Goal: Task Accomplishment & Management: Use online tool/utility

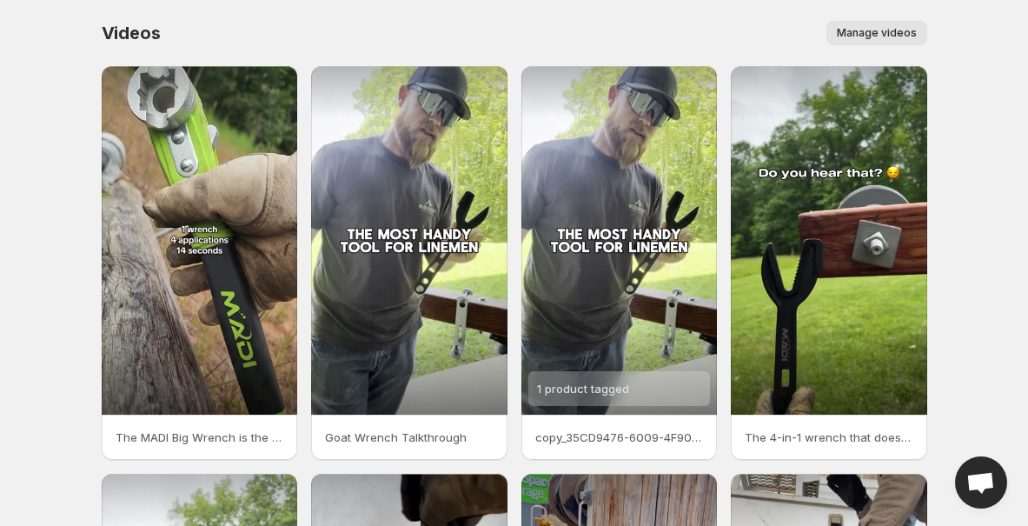
click at [862, 32] on span "Manage videos" at bounding box center [877, 33] width 80 height 14
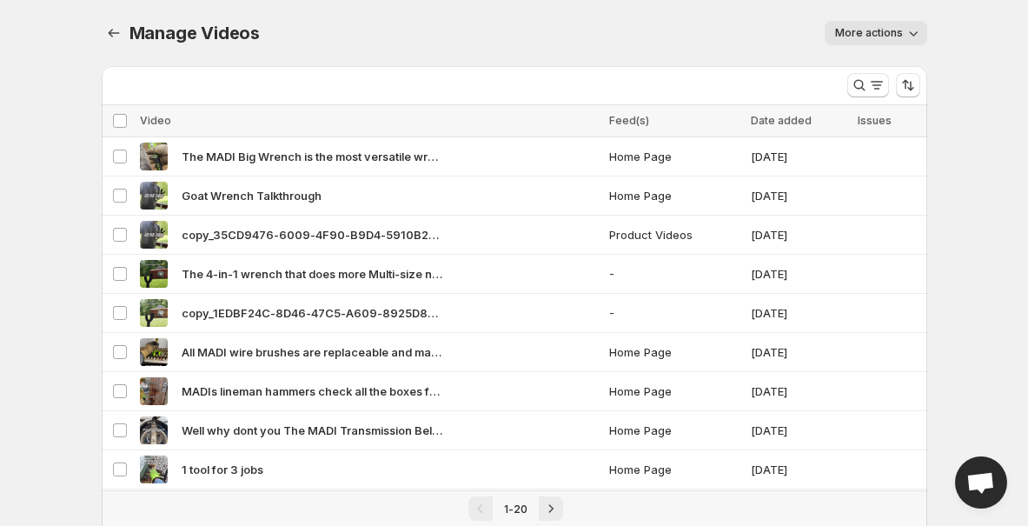
click at [862, 41] on button "More actions" at bounding box center [875, 33] width 103 height 24
click at [857, 35] on span "More actions" at bounding box center [869, 33] width 68 height 14
click at [108, 36] on icon "Manage Videos" at bounding box center [113, 32] width 17 height 17
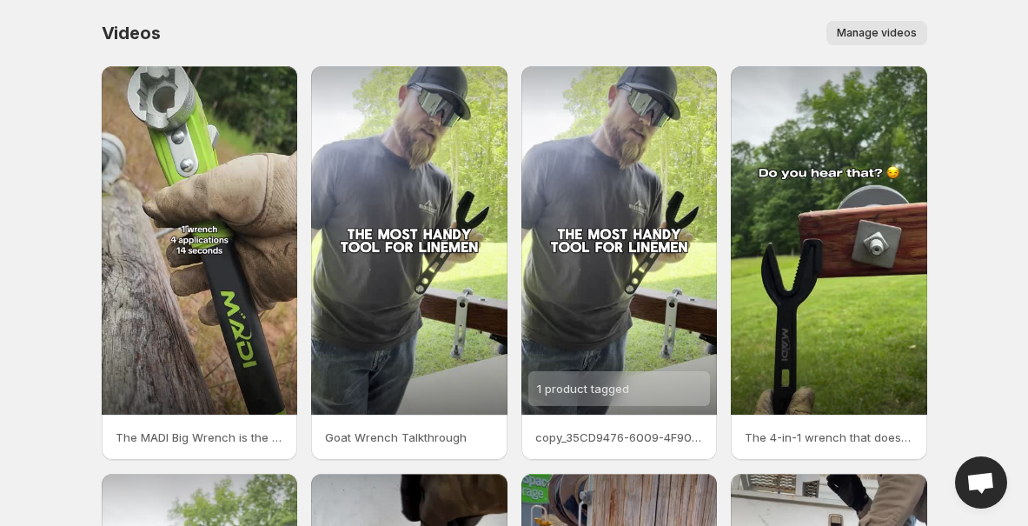
click at [860, 32] on span "Manage videos" at bounding box center [877, 33] width 80 height 14
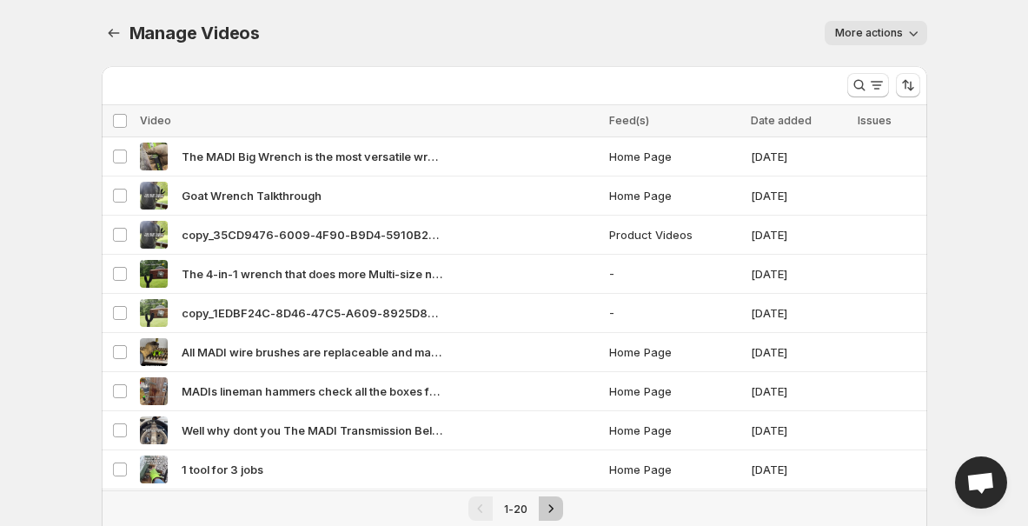
click at [546, 503] on icon "Next" at bounding box center [550, 508] width 17 height 17
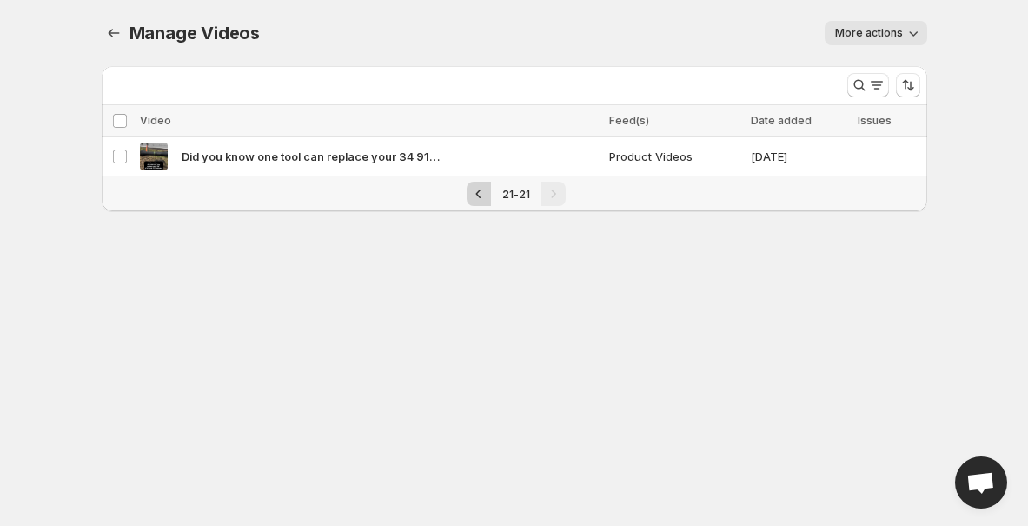
click at [491, 192] on button "Previous" at bounding box center [479, 194] width 24 height 24
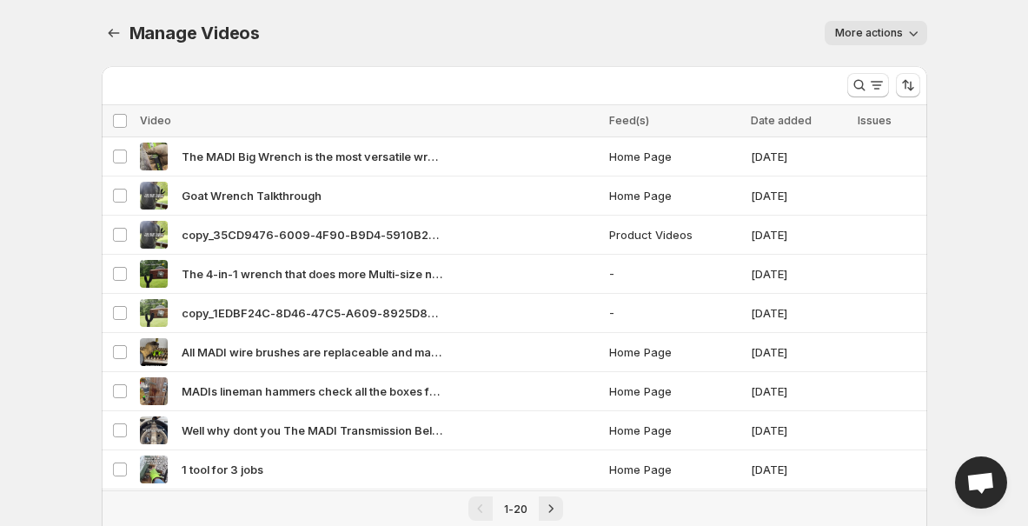
click at [897, 41] on button "More actions" at bounding box center [875, 33] width 103 height 24
click at [659, 57] on div "Manage Videos. This page is ready Manage Videos More actions More actions More …" at bounding box center [514, 33] width 825 height 66
click at [116, 35] on icon "Manage Videos" at bounding box center [113, 32] width 17 height 17
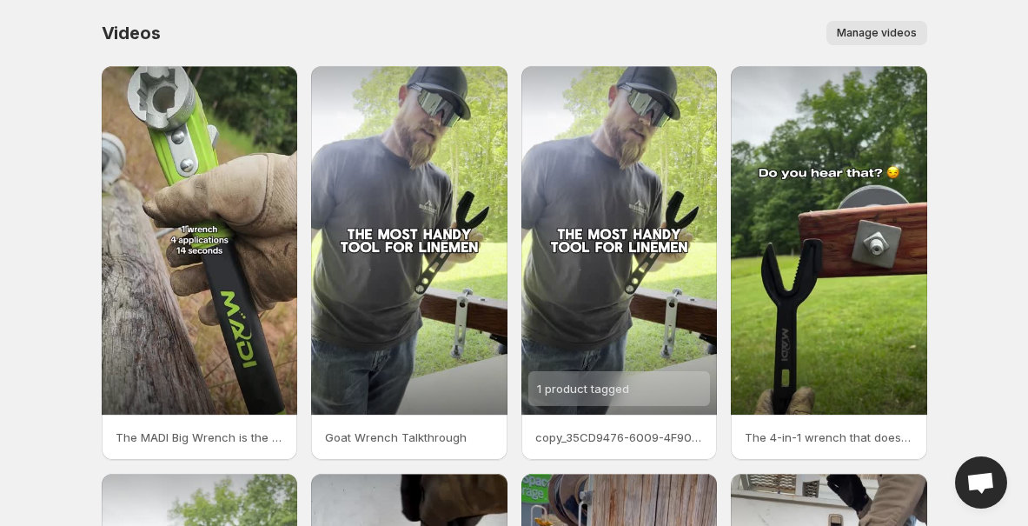
click at [62, 343] on body "Home Feeds Videos Subscription Settings Videos. This page is ready Videos Manag…" at bounding box center [514, 263] width 1028 height 526
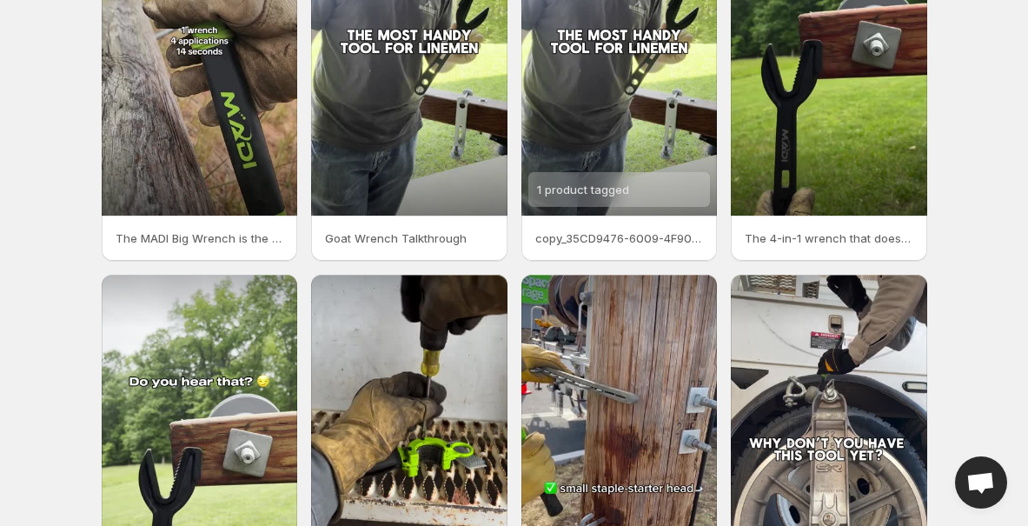
scroll to position [421, 0]
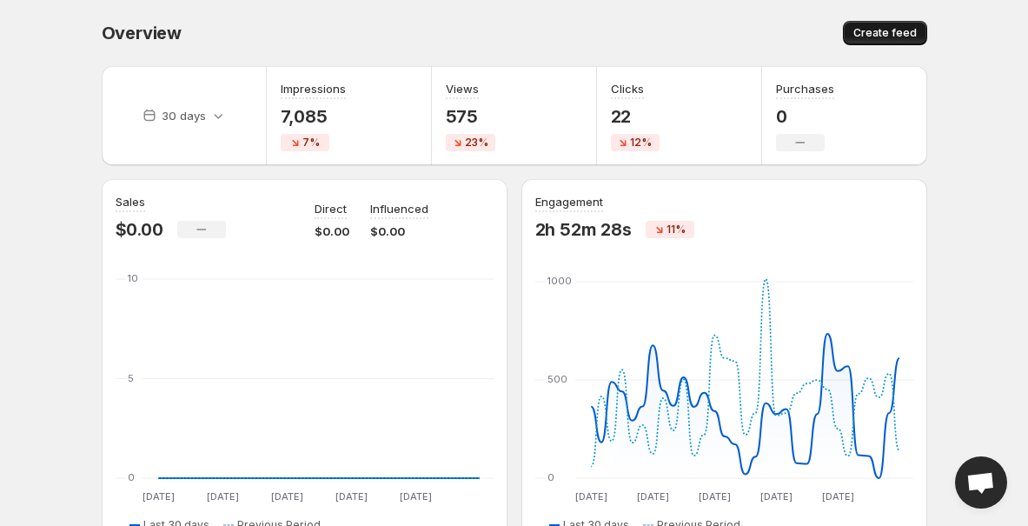
click at [876, 34] on span "Create feed" at bounding box center [884, 33] width 63 height 14
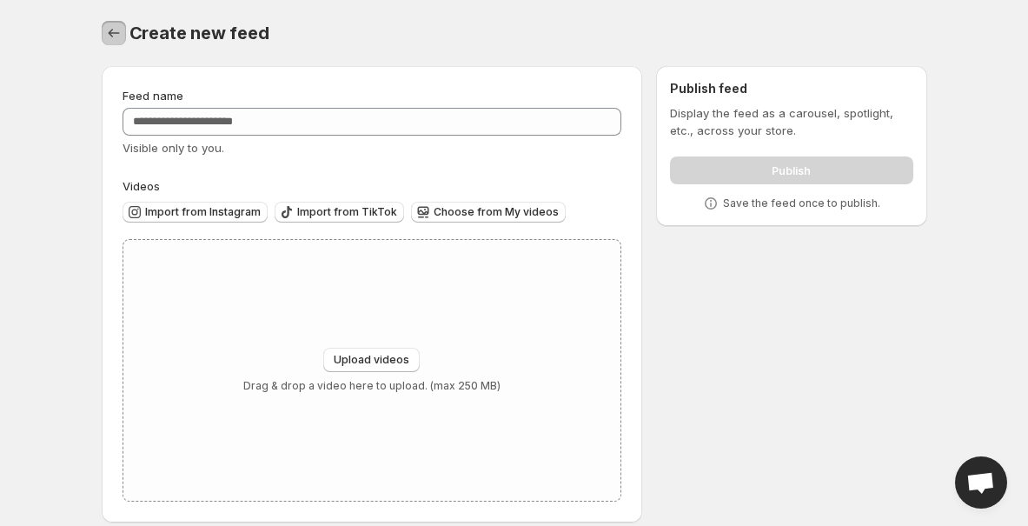
click at [110, 29] on icon "Settings" at bounding box center [113, 32] width 17 height 17
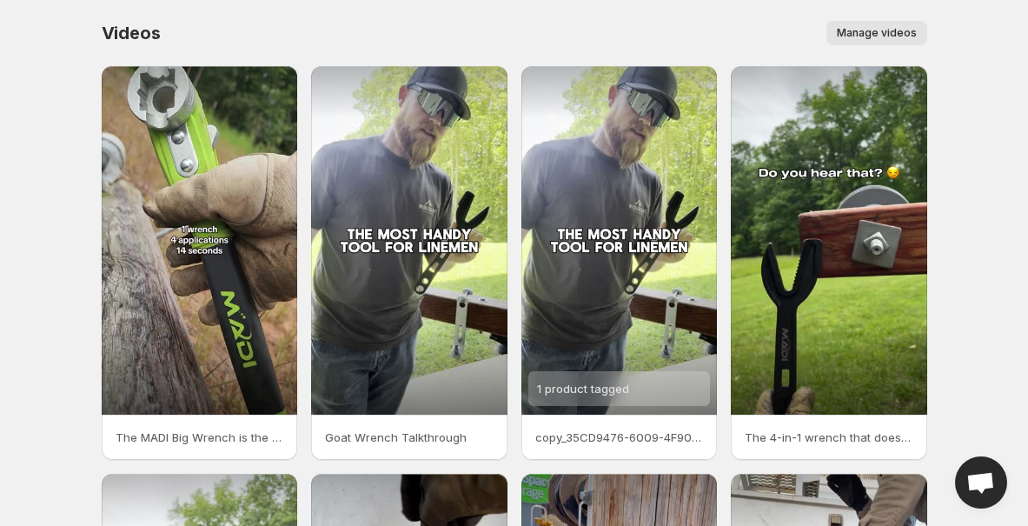
click at [899, 34] on span "Manage videos" at bounding box center [877, 33] width 80 height 14
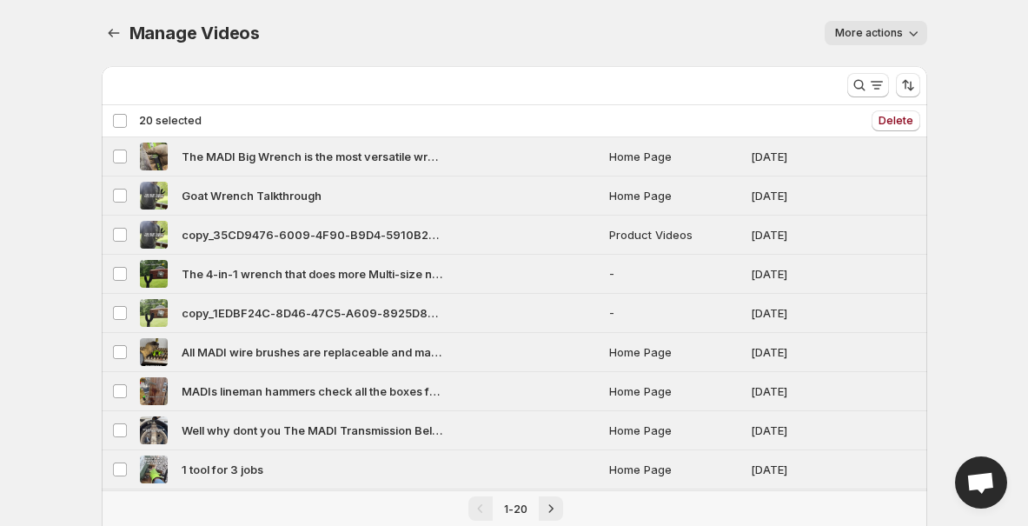
click at [119, 116] on div "Deselect all 20 videos 20 selected" at bounding box center [156, 121] width 89 height 16
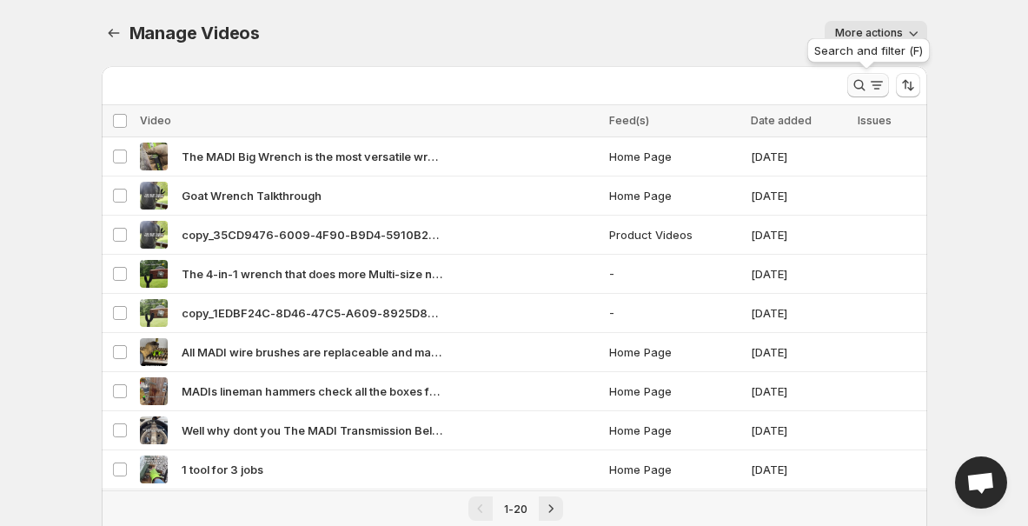
click at [863, 93] on icon "Search and filter results" at bounding box center [859, 84] width 17 height 17
click at [725, 21] on div "More actions" at bounding box center [604, 33] width 646 height 24
click at [108, 37] on icon "Manage Videos" at bounding box center [113, 32] width 17 height 17
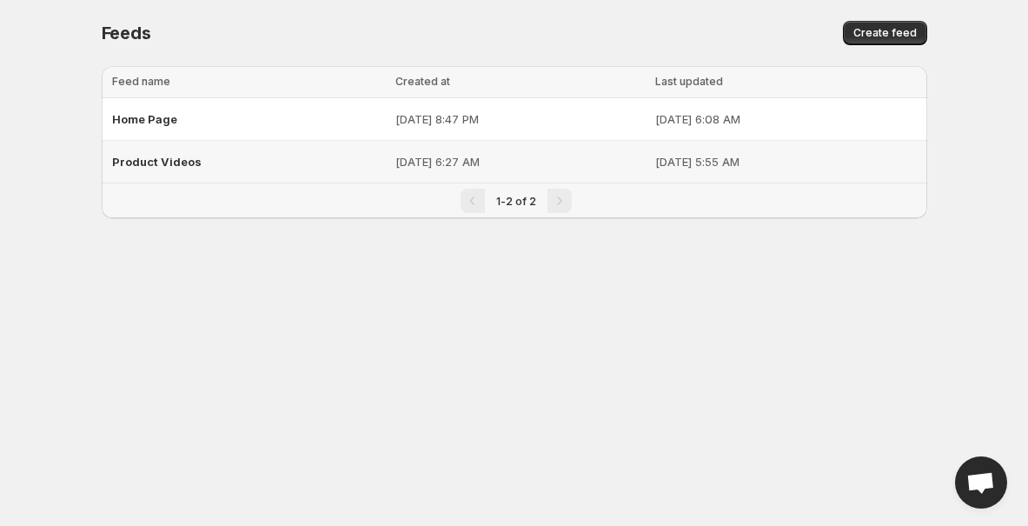
click at [201, 169] on div "Product Videos" at bounding box center [248, 161] width 273 height 31
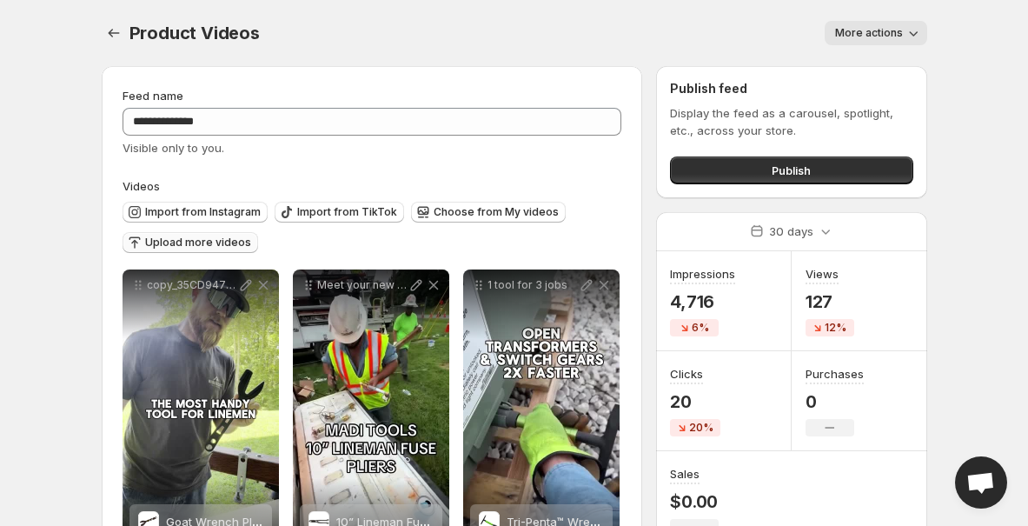
click at [230, 239] on span "Upload more videos" at bounding box center [198, 242] width 106 height 14
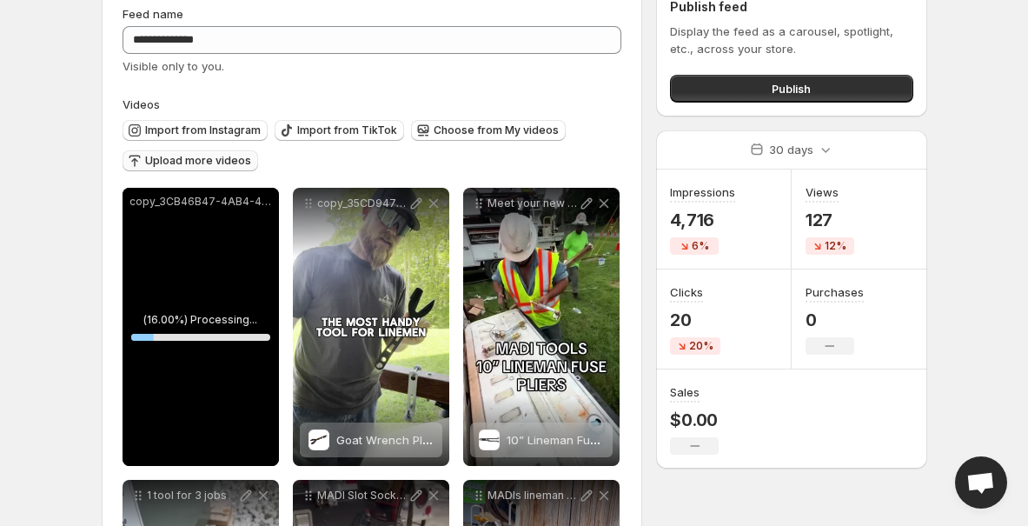
scroll to position [81, 0]
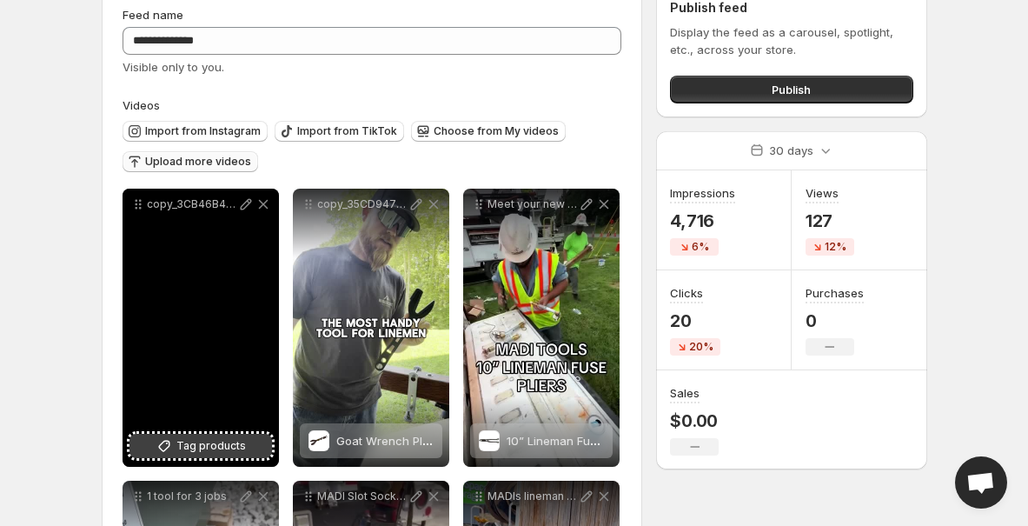
click at [188, 441] on span "Tag products" at bounding box center [211, 445] width 70 height 17
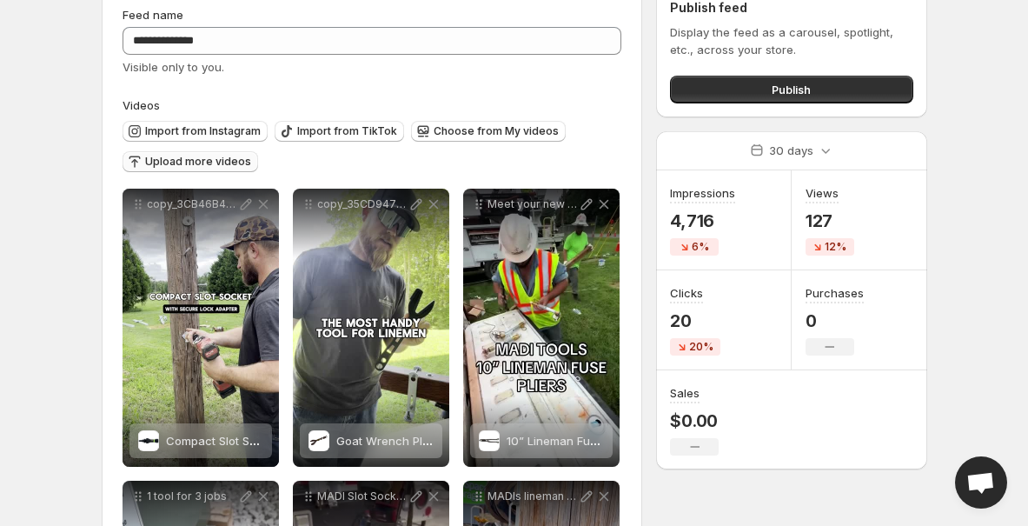
scroll to position [0, 0]
